Goal: Information Seeking & Learning: Learn about a topic

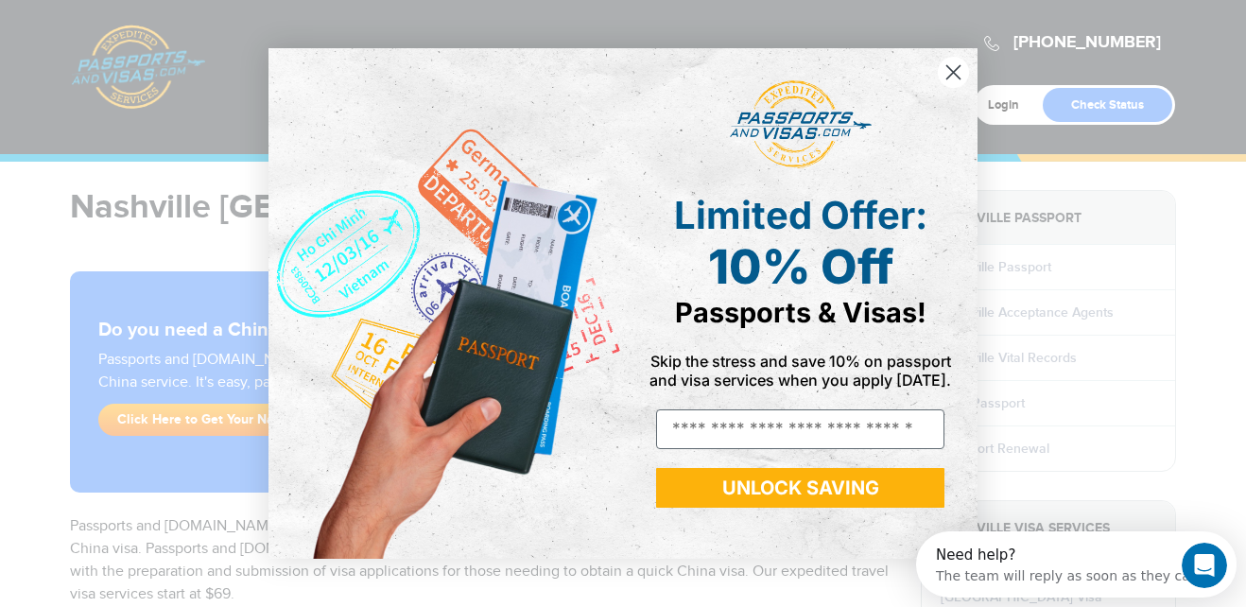
click at [952, 69] on circle "Close dialog" at bounding box center [953, 72] width 31 height 31
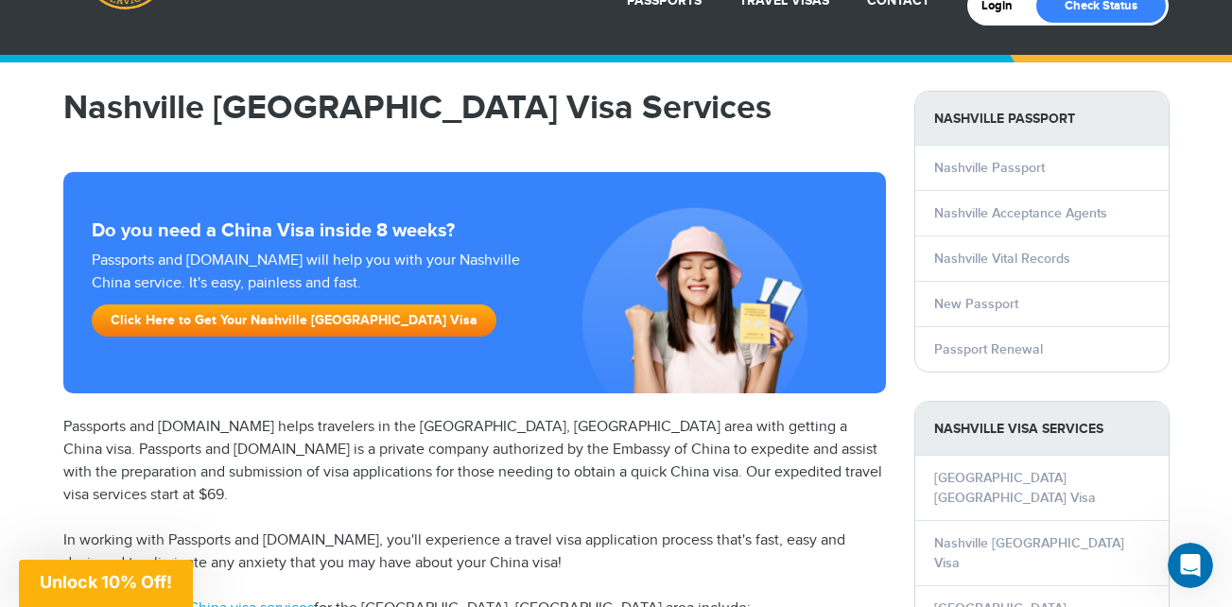
scroll to position [95, 0]
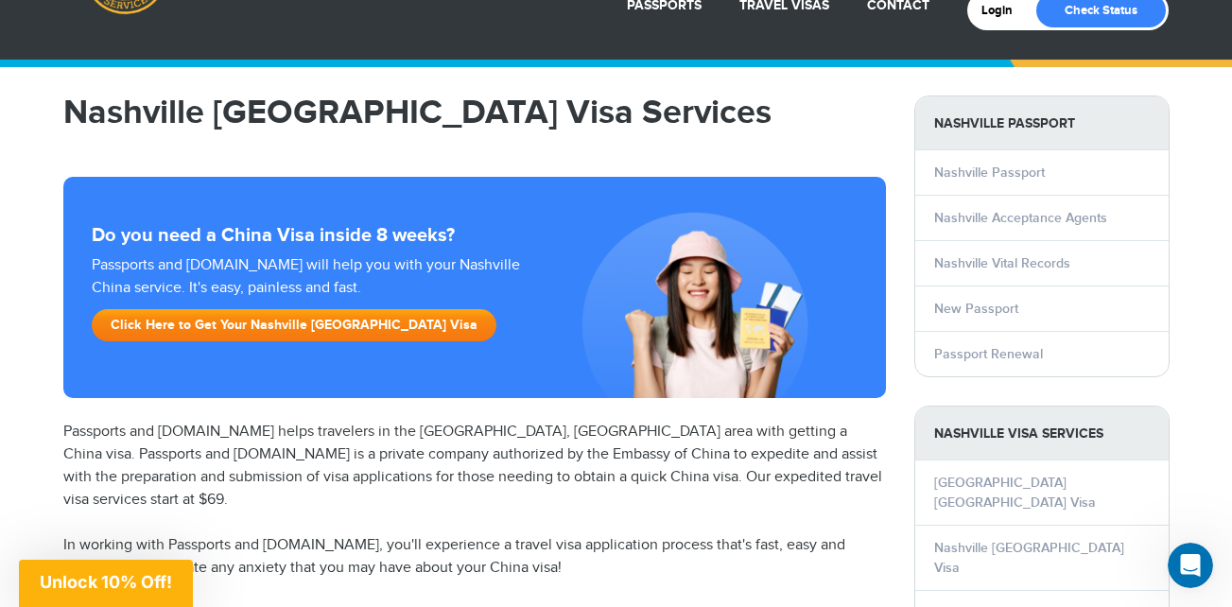
click at [239, 322] on link "Click Here to Get Your Nashville China Visa" at bounding box center [294, 325] width 405 height 32
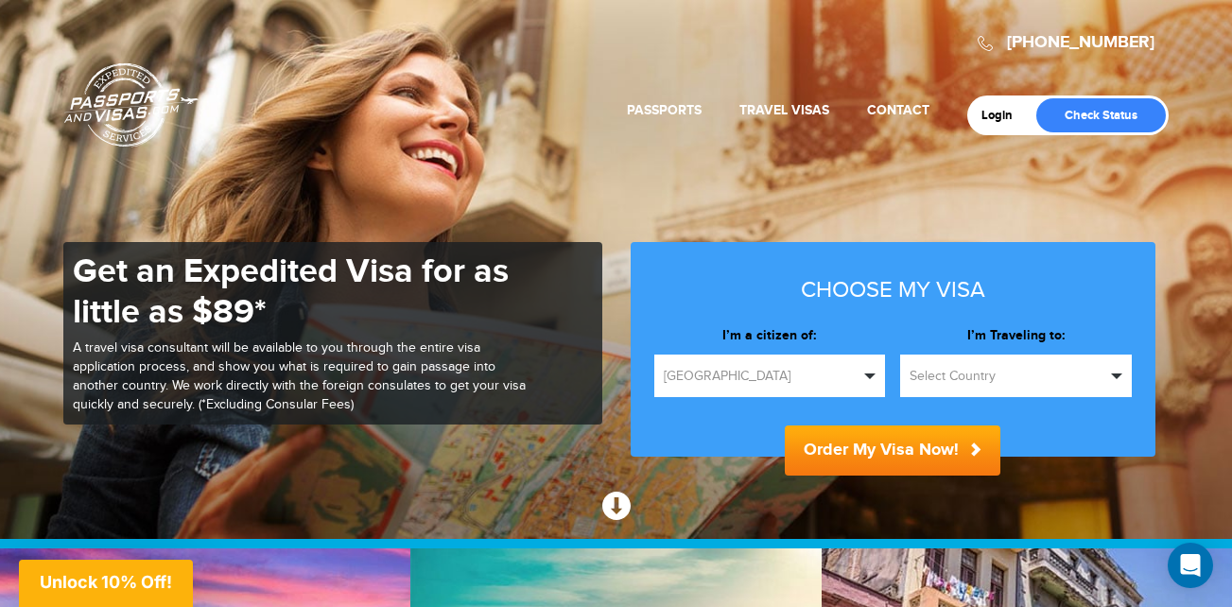
click at [1118, 374] on span "button" at bounding box center [1116, 376] width 11 height 6
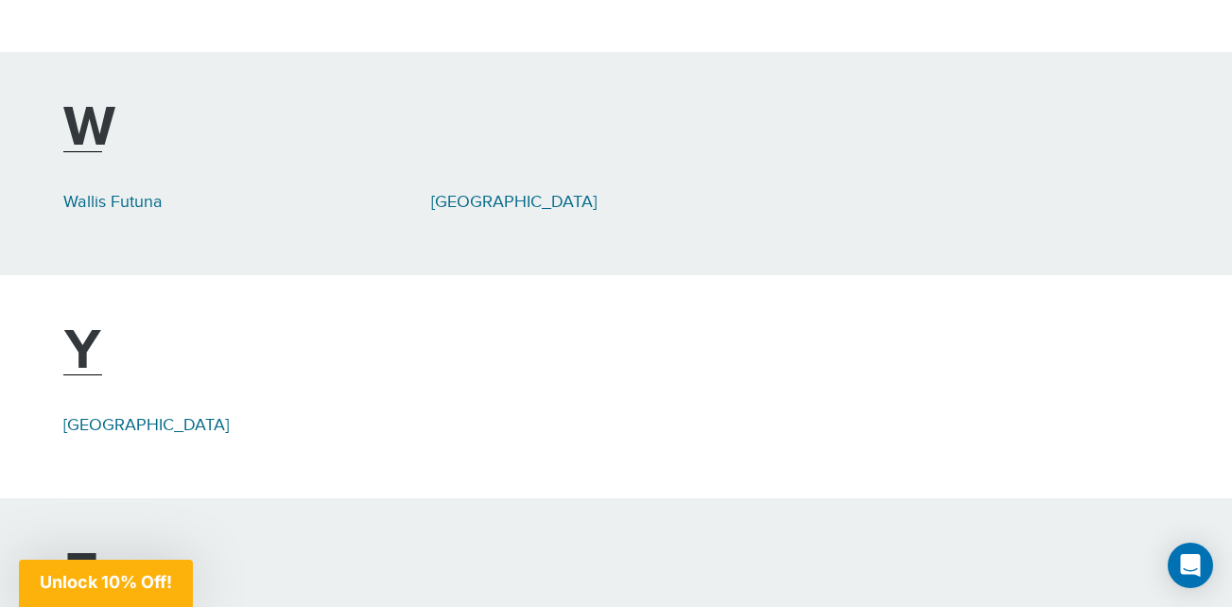
scroll to position [9927, 0]
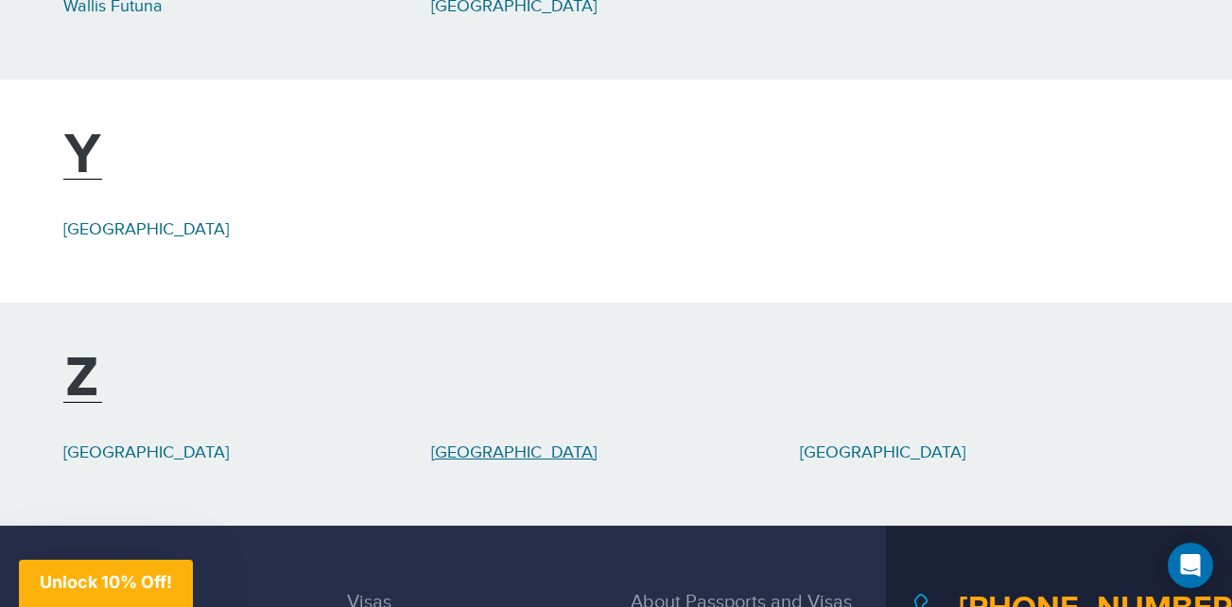
click at [473, 442] on link "[GEOGRAPHIC_DATA]" at bounding box center [513, 452] width 165 height 20
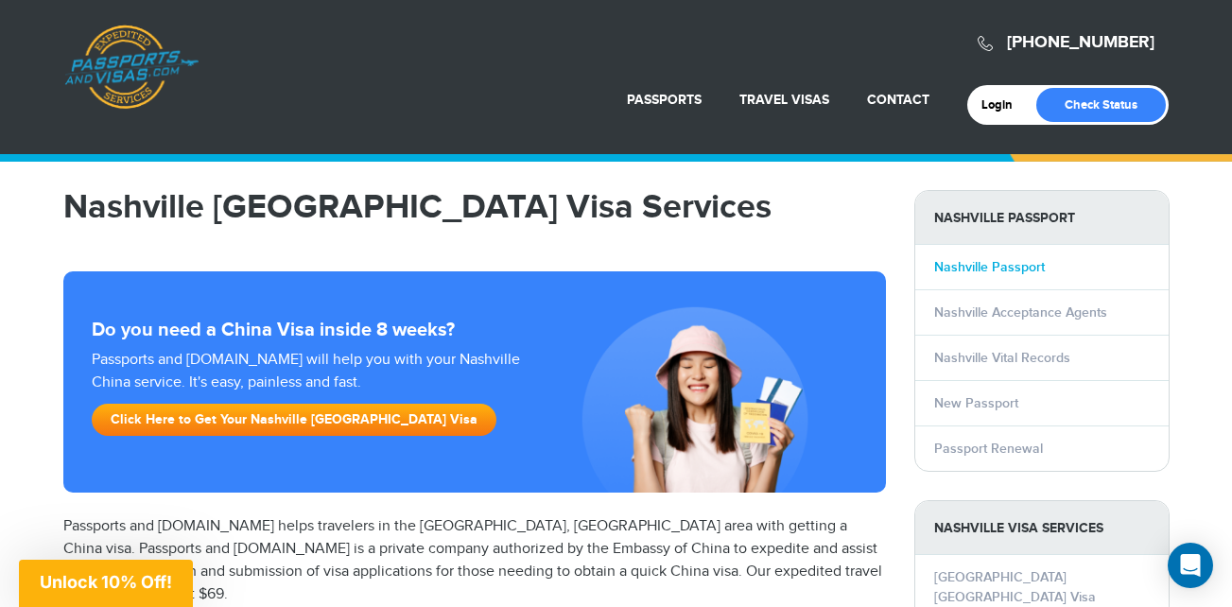
click at [962, 271] on link "Nashville Passport" at bounding box center [989, 267] width 111 height 16
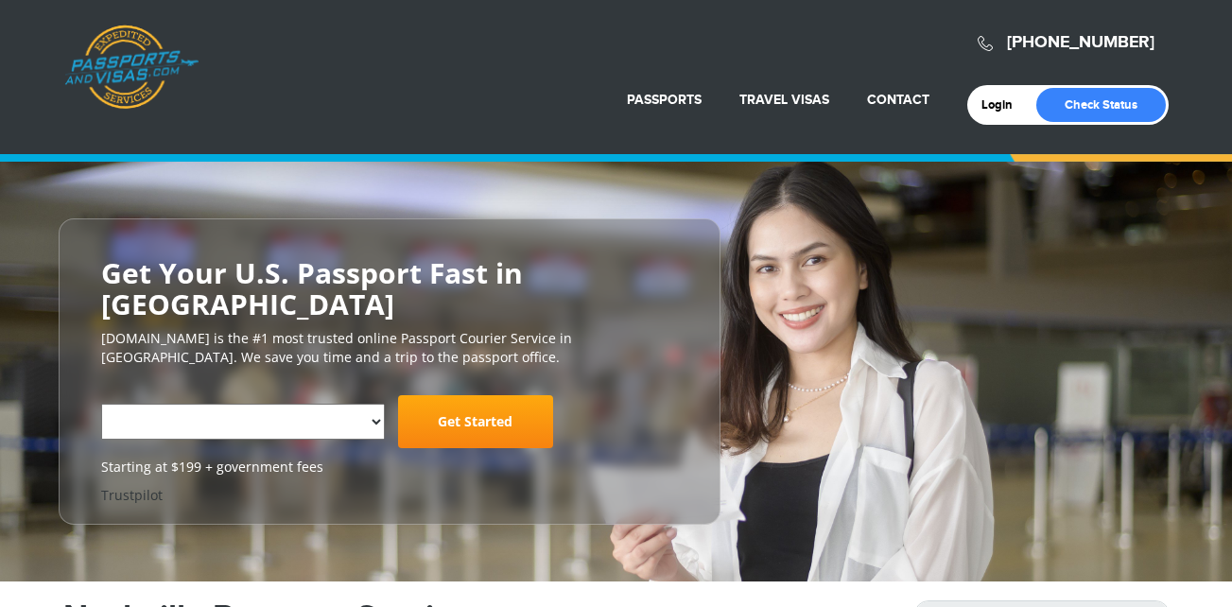
select select "**********"
